Goal: Navigation & Orientation: Find specific page/section

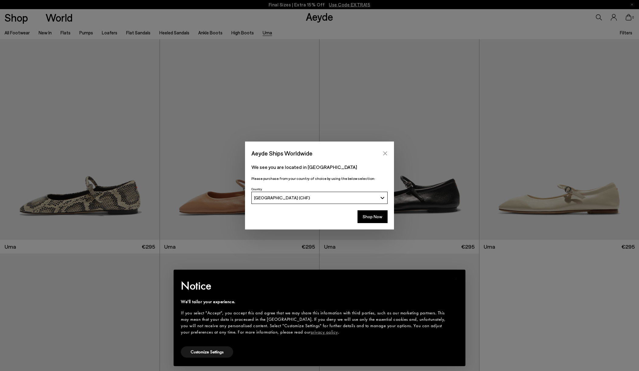
click at [386, 153] on icon "Close" at bounding box center [386, 153] width 4 height 4
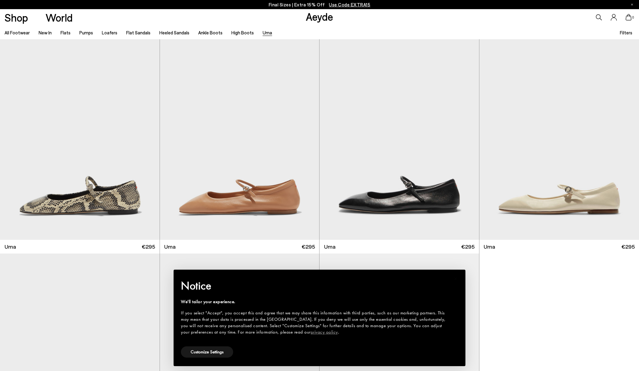
click at [599, 18] on icon at bounding box center [599, 17] width 6 height 6
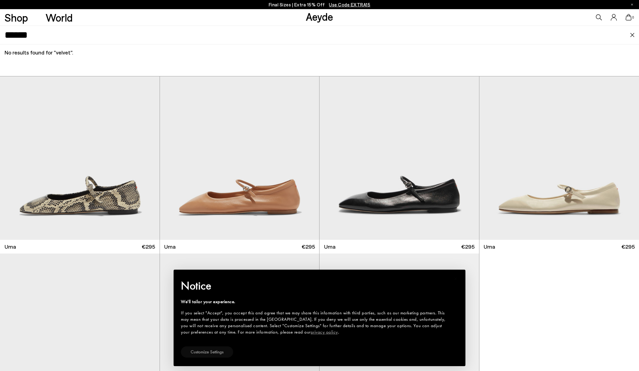
click at [218, 350] on button "Customize Settings" at bounding box center [207, 351] width 52 height 11
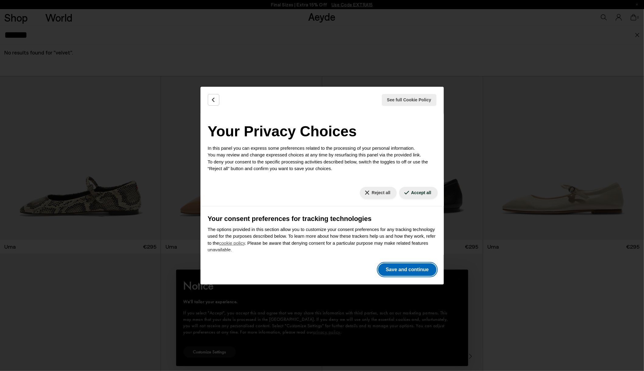
click at [393, 270] on button "Save and continue" at bounding box center [407, 269] width 58 height 13
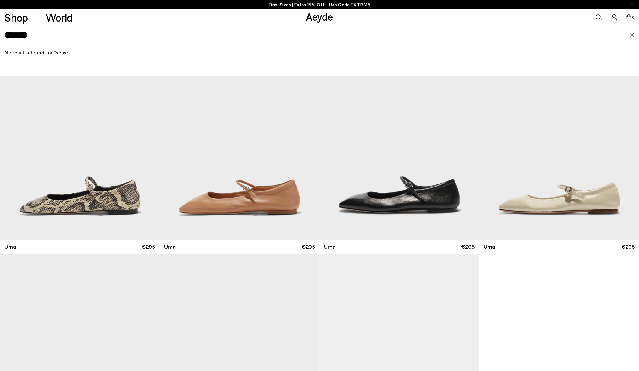
drag, startPoint x: 44, startPoint y: 37, endPoint x: 0, endPoint y: 19, distance: 47.5
click at [0, 19] on header "Shop World Aeyde 0 0" at bounding box center [319, 17] width 639 height 16
type input "****"
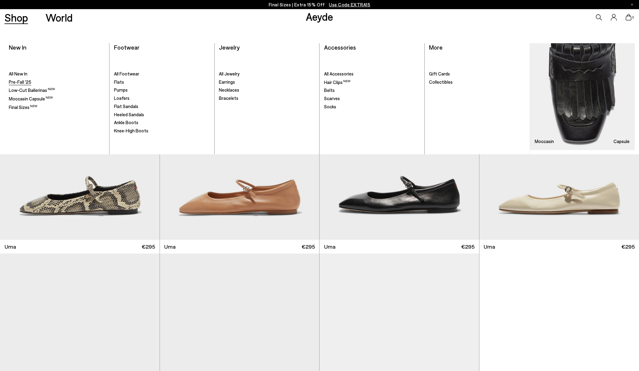
click at [26, 82] on span "Pre-Fall '25" at bounding box center [20, 81] width 23 height 5
